Goal: Task Accomplishment & Management: Use online tool/utility

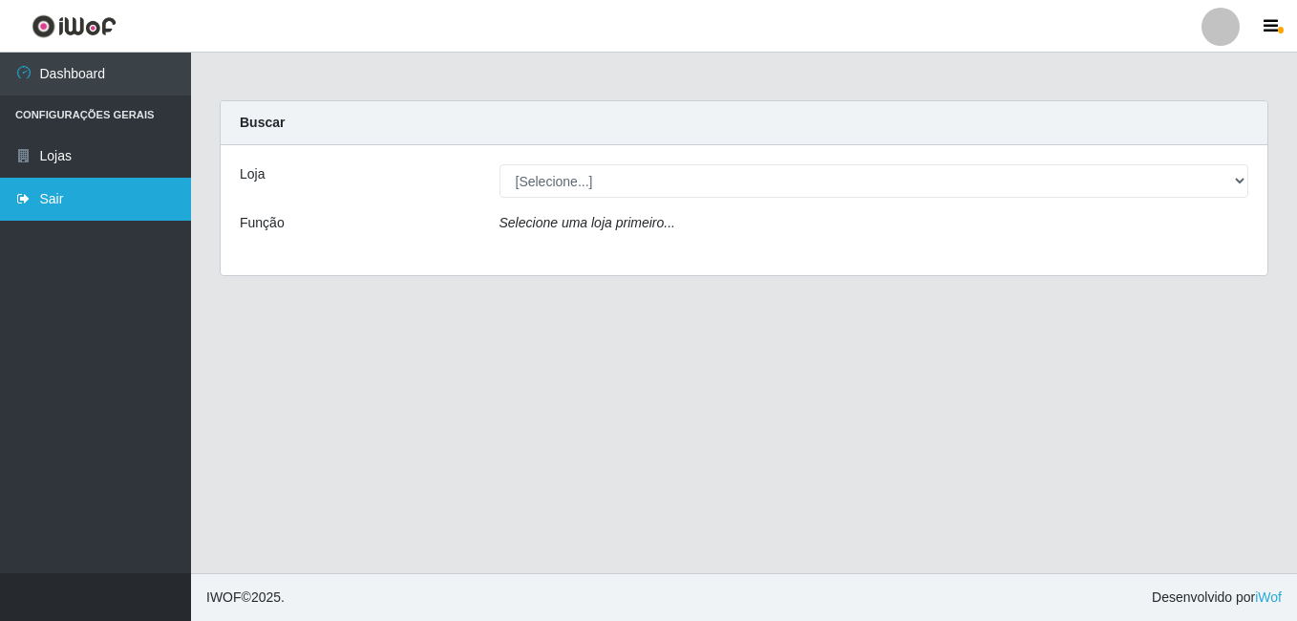
click at [12, 208] on link "Sair" at bounding box center [95, 199] width 191 height 43
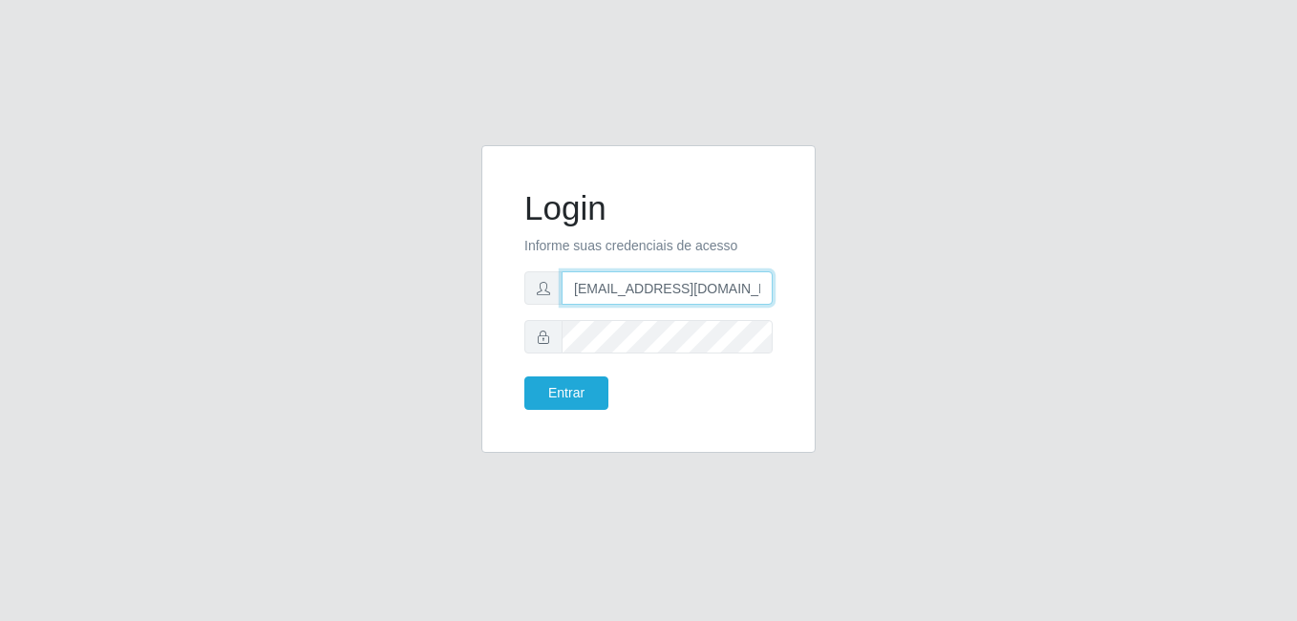
click at [757, 291] on input "[EMAIL_ADDRESS][DOMAIN_NAME]" at bounding box center [666, 287] width 211 height 33
type input "l"
type input "[EMAIL_ADDRESS][DOMAIN_NAME]"
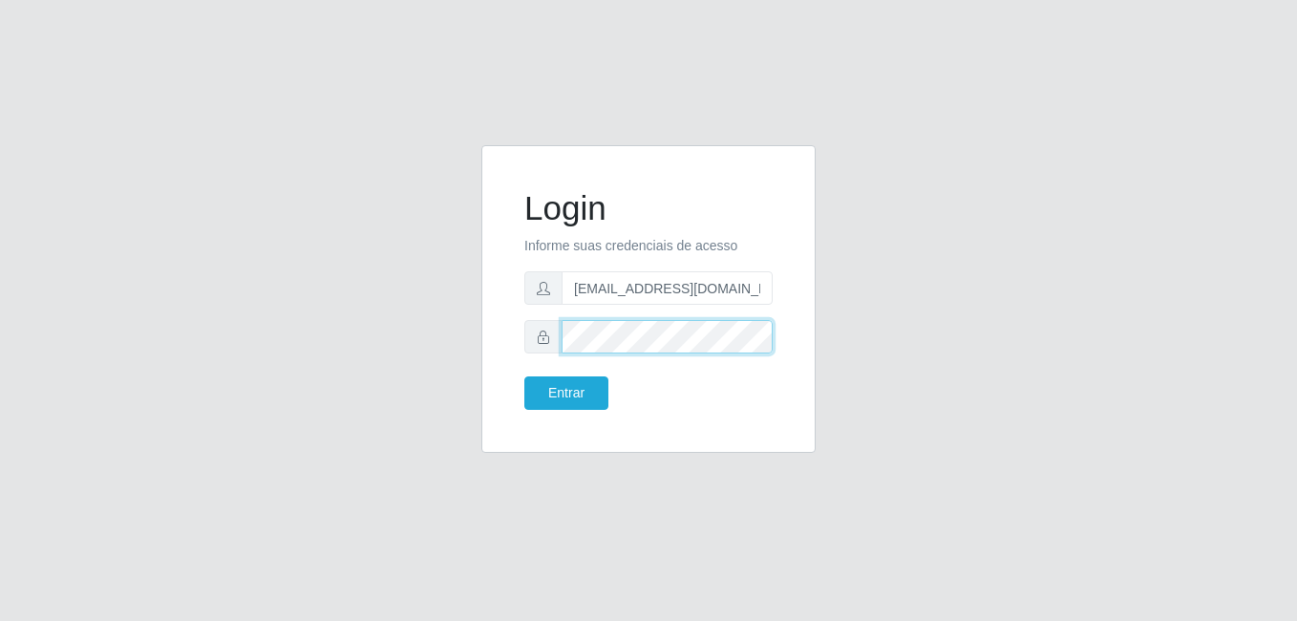
click at [524, 376] on button "Entrar" at bounding box center [566, 392] width 84 height 33
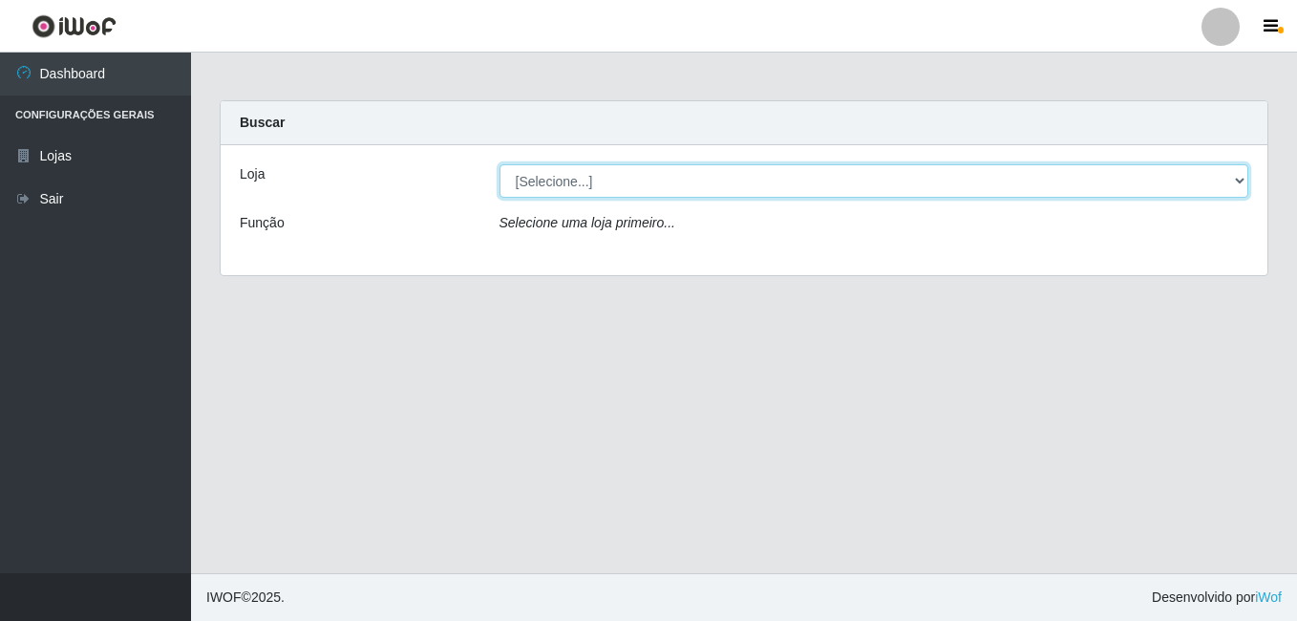
click at [1243, 178] on select "[Selecione...] C-ASA [GEOGRAPHIC_DATA]" at bounding box center [874, 180] width 750 height 33
select select "239"
click at [499, 164] on select "[Selecione...] C-ASA [GEOGRAPHIC_DATA]" at bounding box center [874, 180] width 750 height 33
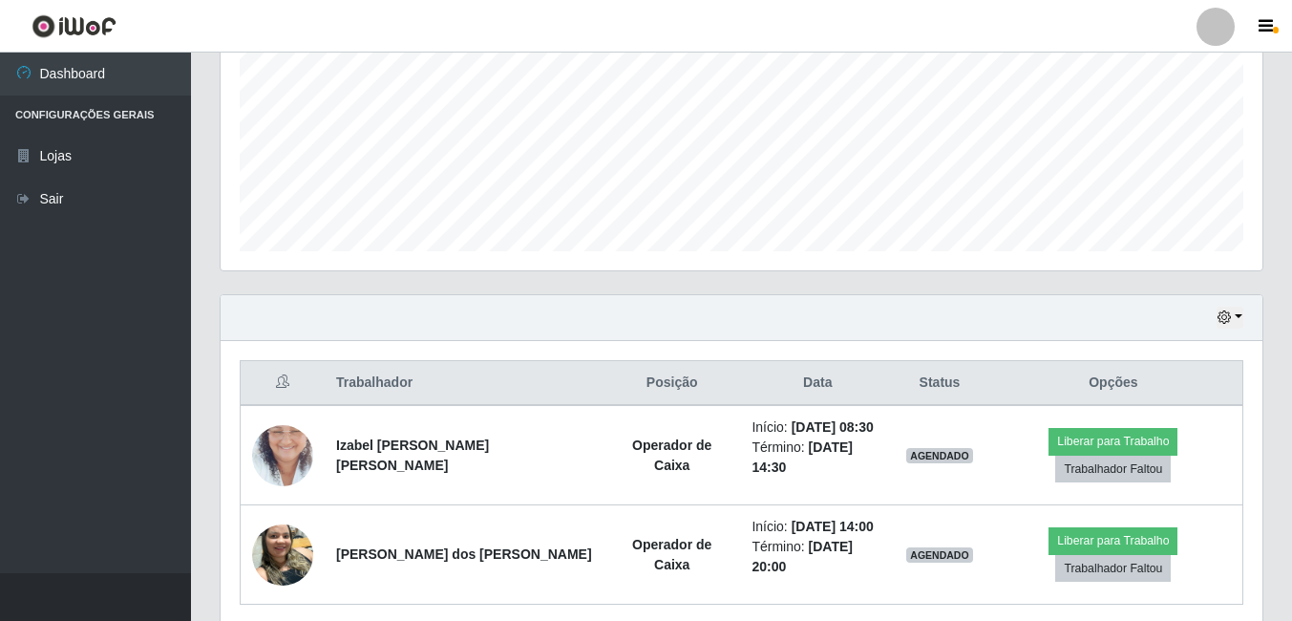
scroll to position [477, 0]
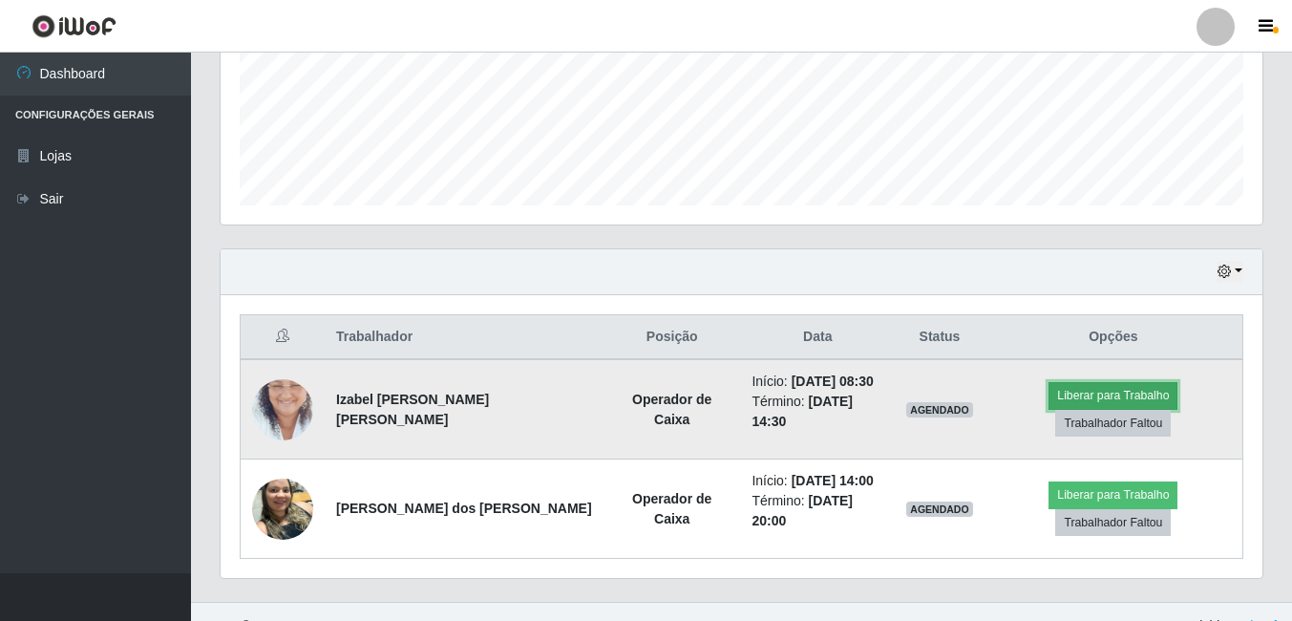
click at [1048, 398] on button "Liberar para Trabalho" at bounding box center [1112, 395] width 129 height 27
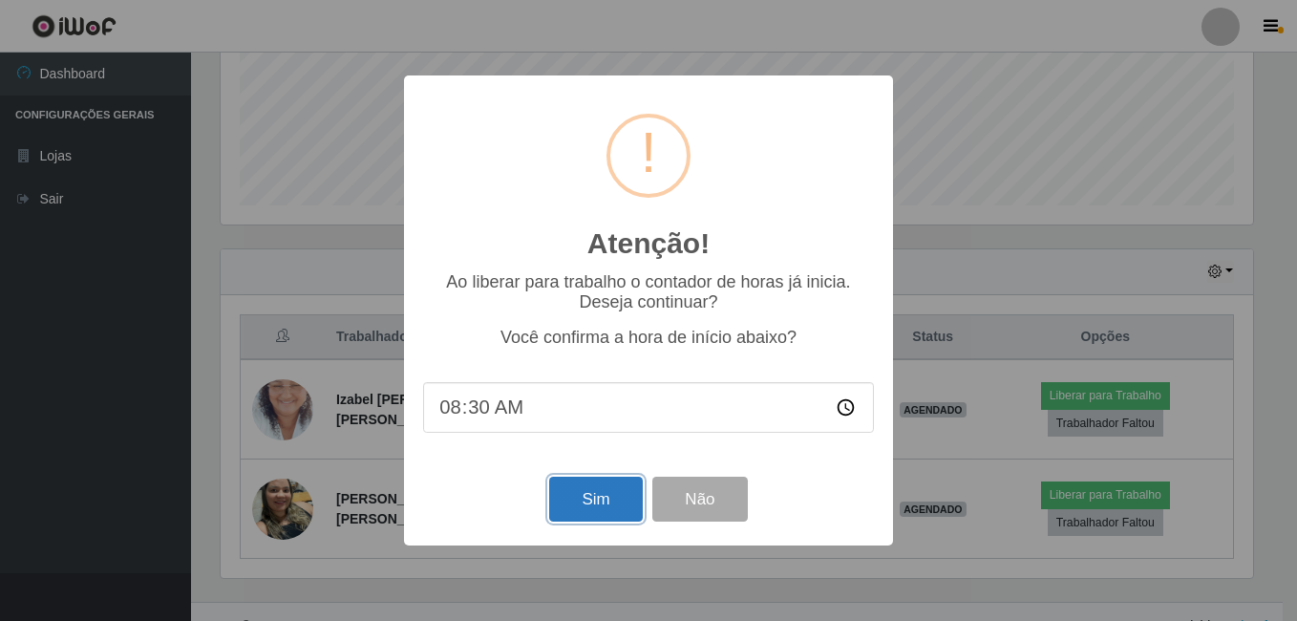
click at [608, 519] on button "Sim" at bounding box center [595, 499] width 93 height 45
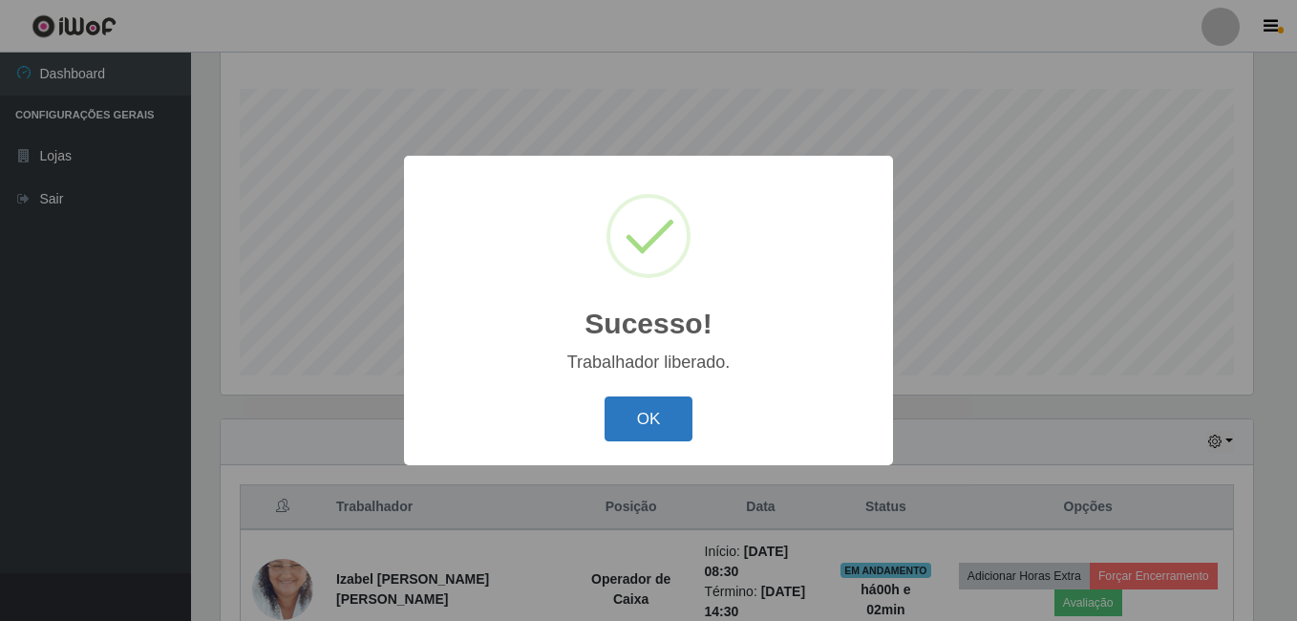
click at [638, 416] on button "OK" at bounding box center [648, 418] width 89 height 45
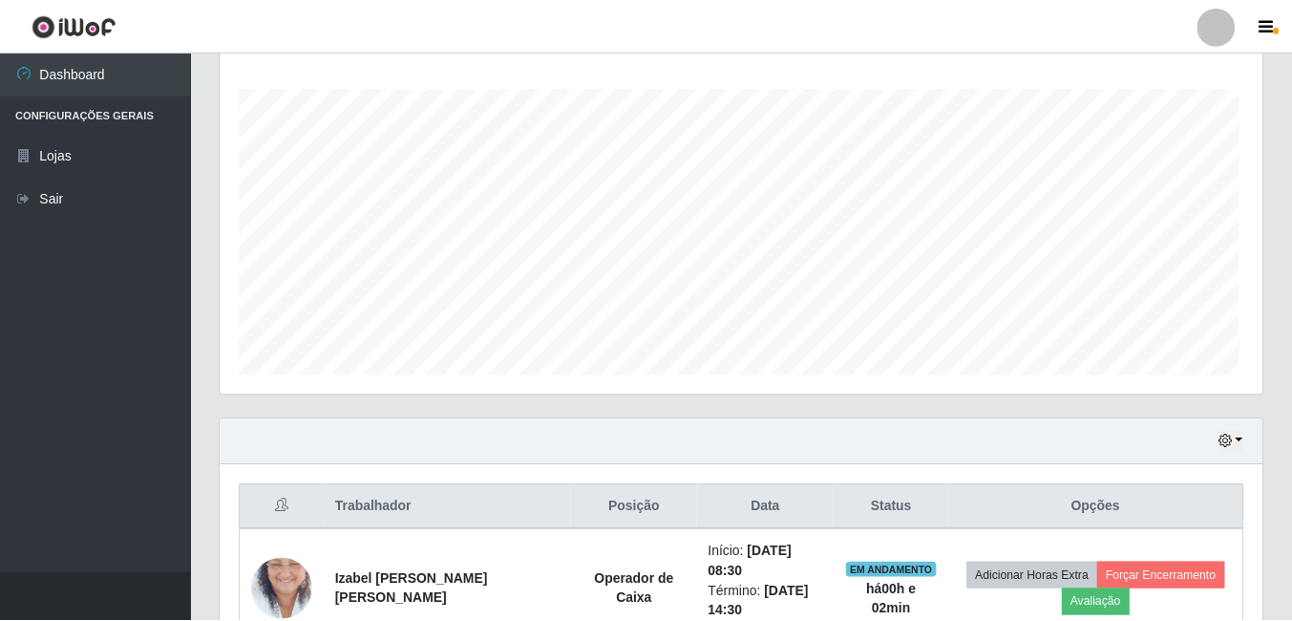
scroll to position [396, 1042]
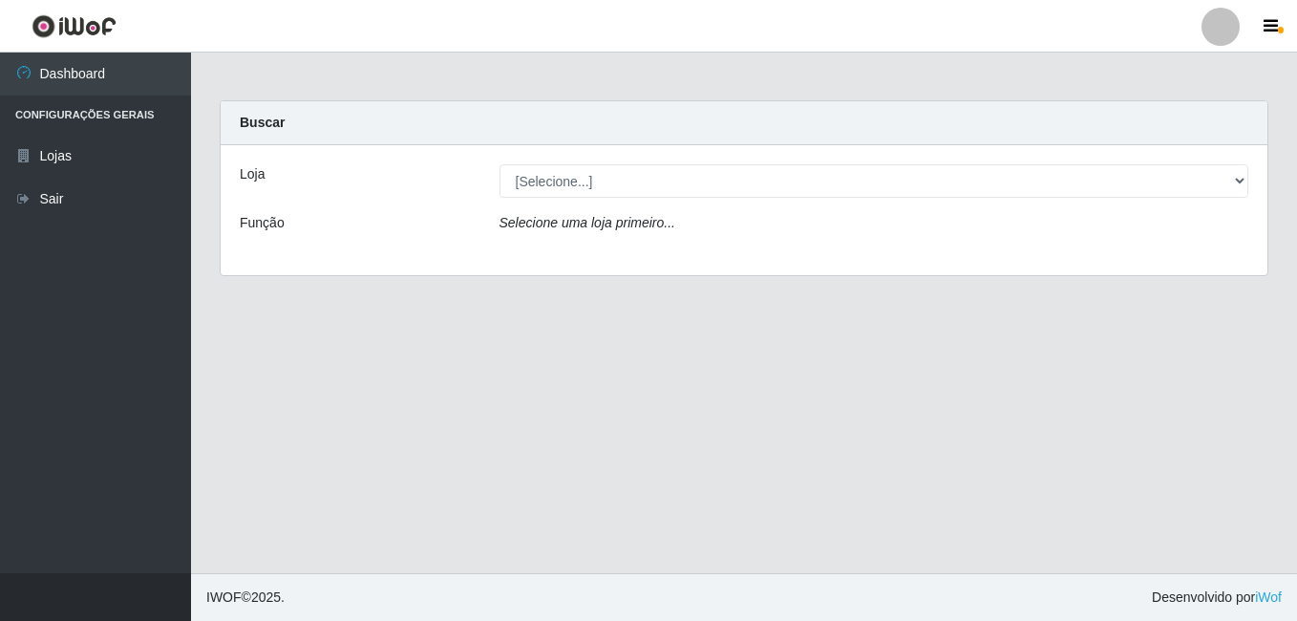
drag, startPoint x: 931, startPoint y: 1, endPoint x: 710, endPoint y: 308, distance: 378.4
click at [710, 308] on main "Carregando... Buscar Loja [Selecione...] C-ASA Zona Norte Função Selecione uma …" at bounding box center [744, 313] width 1106 height 520
